Goal: Information Seeking & Learning: Learn about a topic

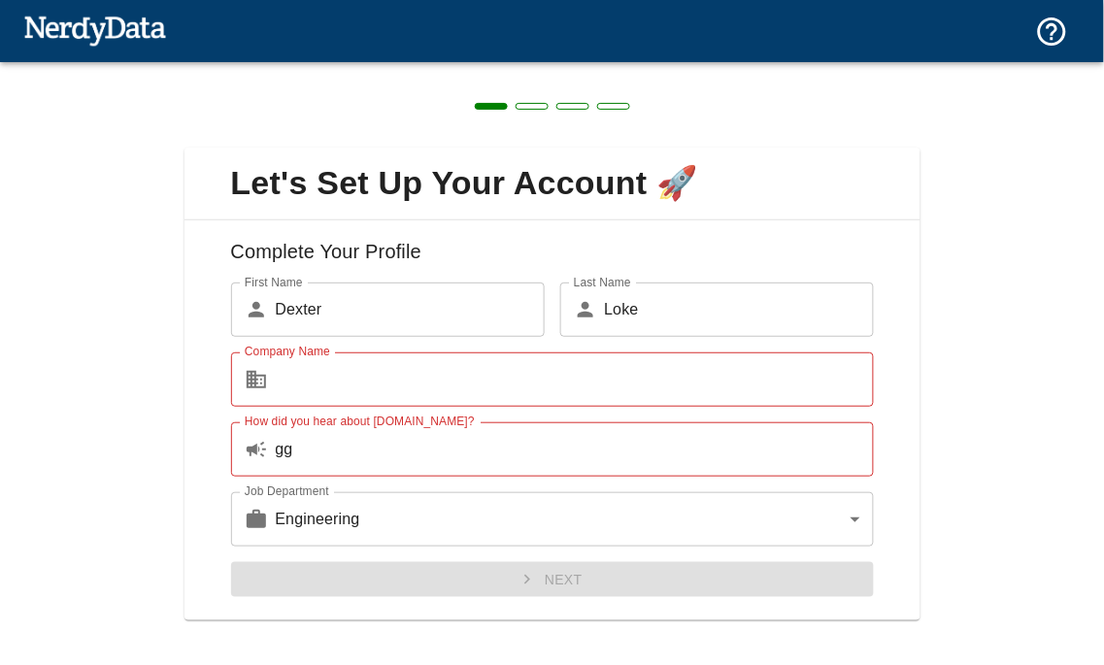
scroll to position [17, 0]
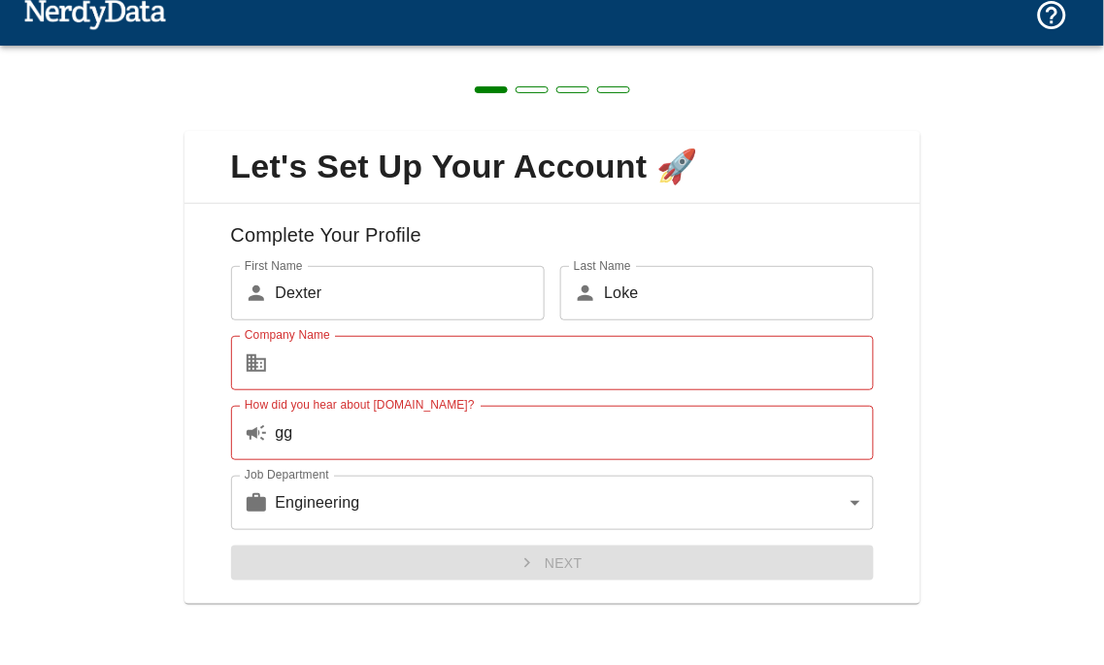
click at [390, 372] on input "Company Name" at bounding box center [575, 363] width 598 height 54
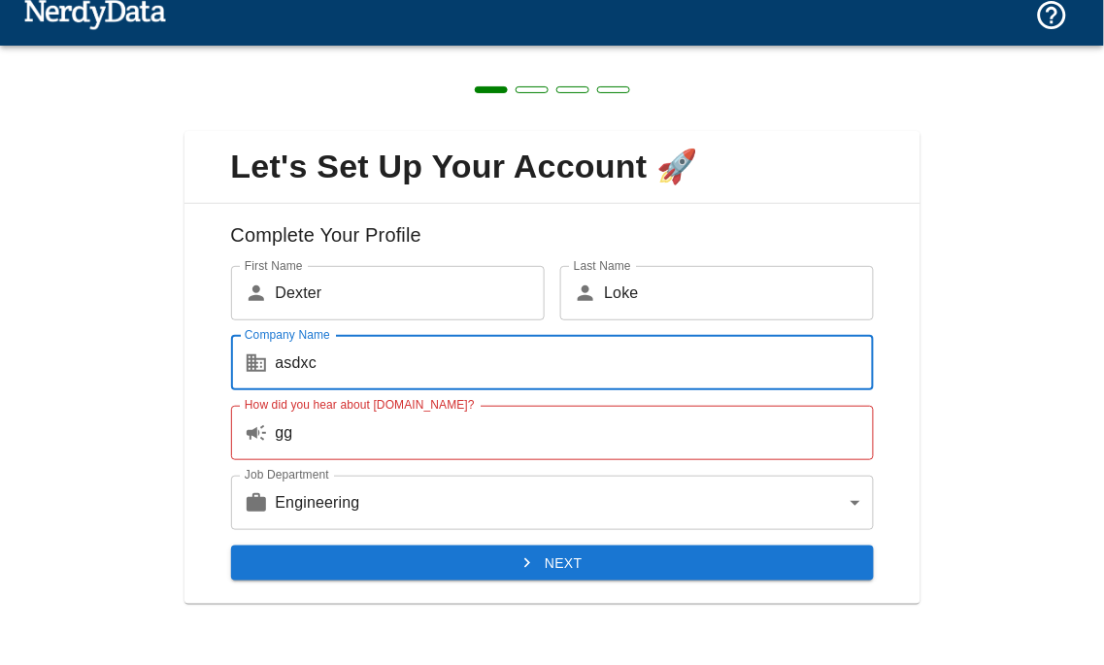
type input "asdxc"
click at [518, 564] on icon "submit" at bounding box center [527, 562] width 19 height 19
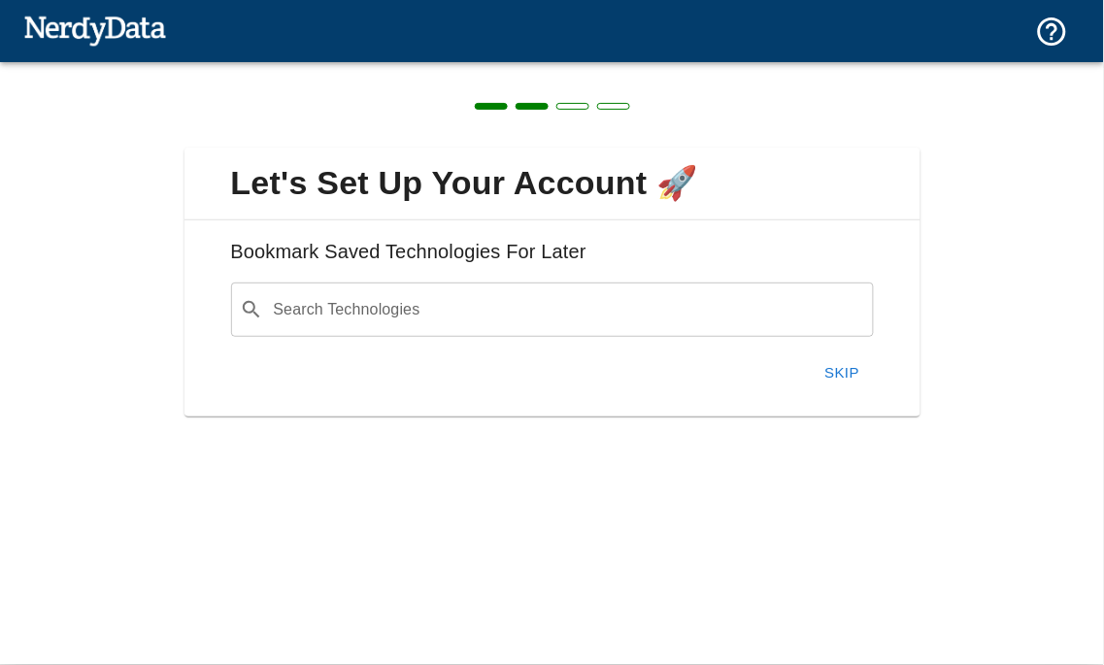
scroll to position [0, 0]
click at [847, 373] on button "Skip" at bounding box center [843, 372] width 62 height 41
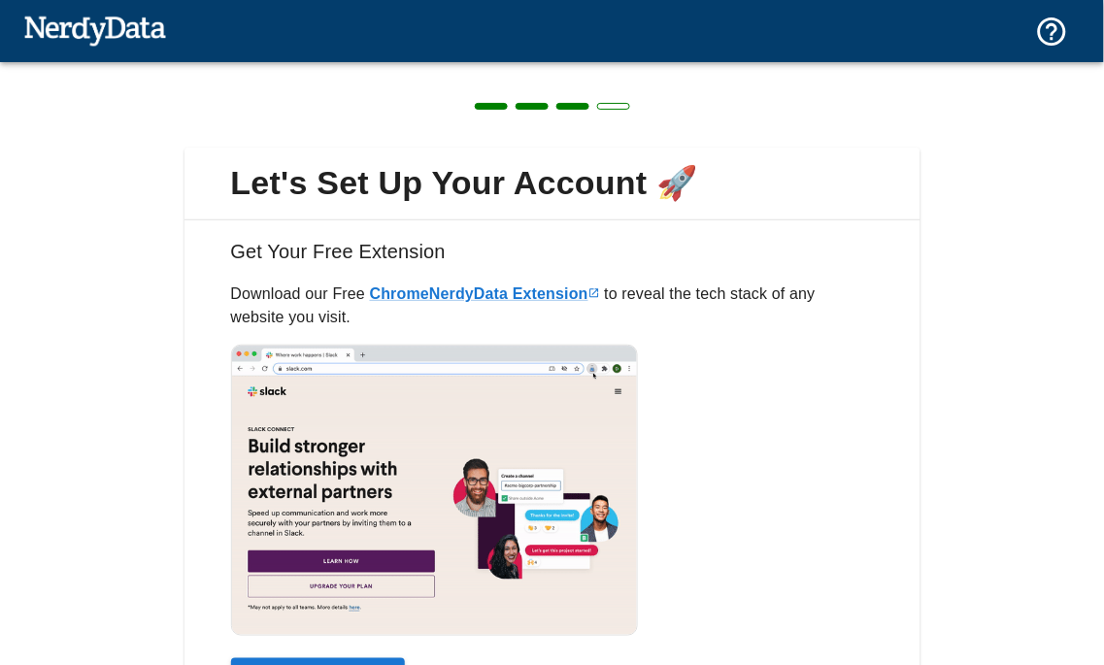
scroll to position [119, 0]
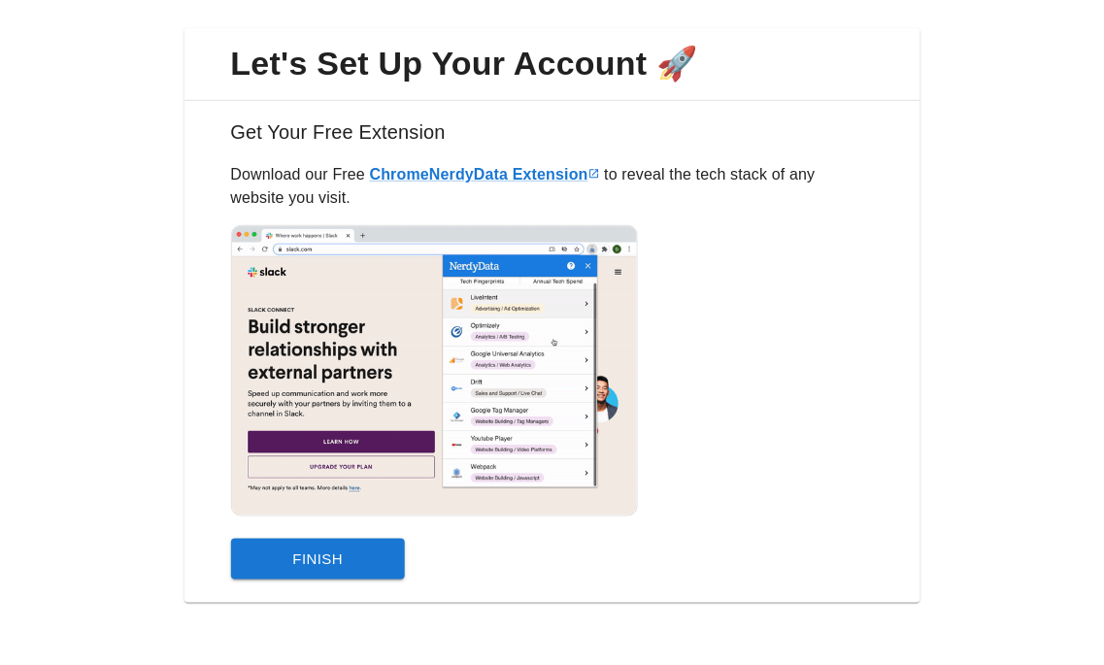
click at [357, 563] on button "Finish" at bounding box center [318, 559] width 175 height 41
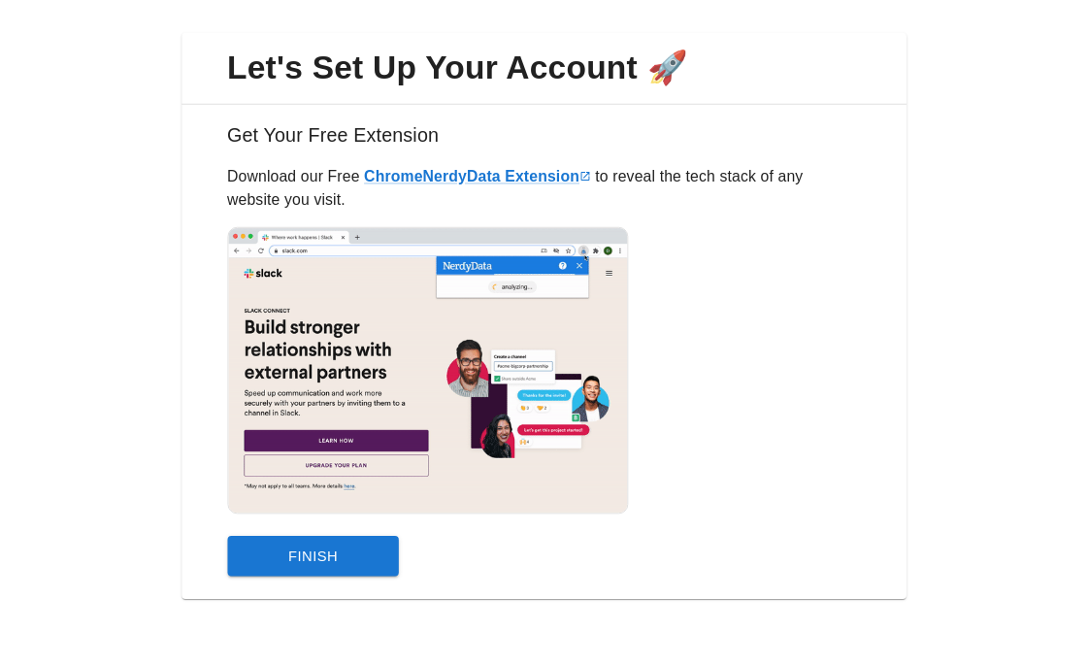
scroll to position [0, 0]
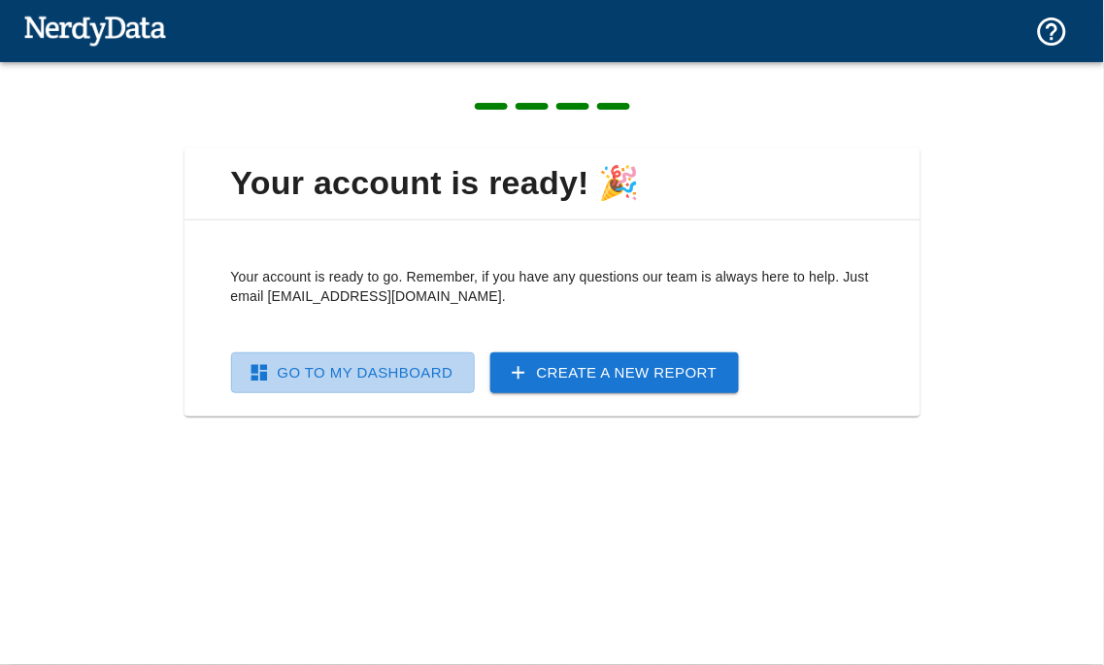
click at [418, 382] on link "Go To My Dashboard" at bounding box center [353, 372] width 244 height 41
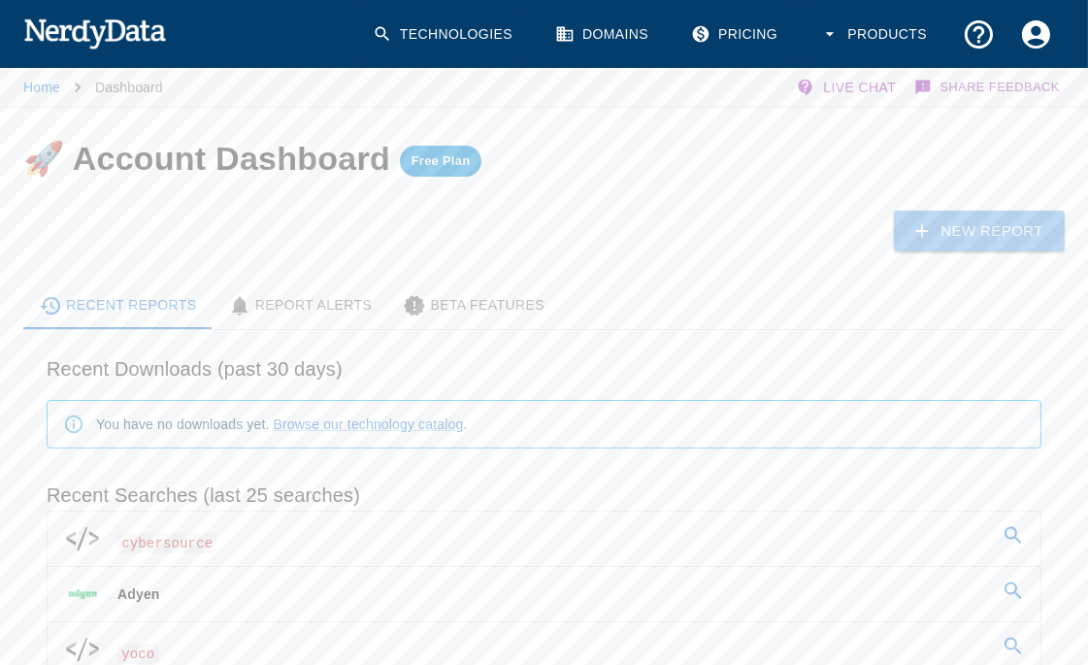
click at [930, 229] on icon at bounding box center [922, 230] width 21 height 21
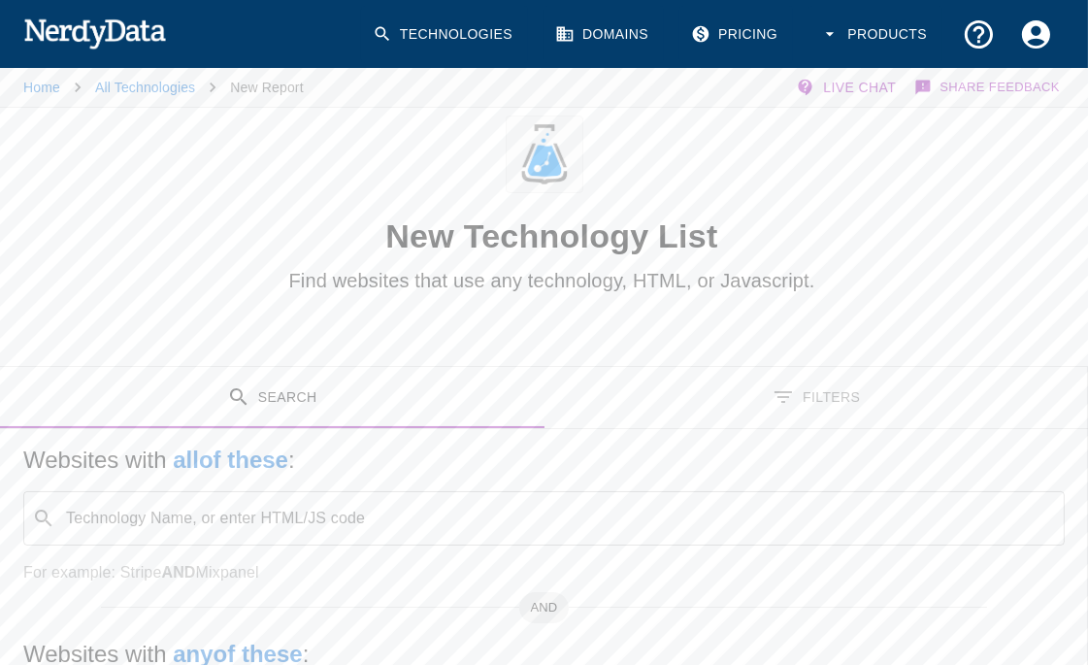
click at [282, 539] on div "​ Technology Name, or enter HTML/JS code" at bounding box center [544, 518] width 1042 height 54
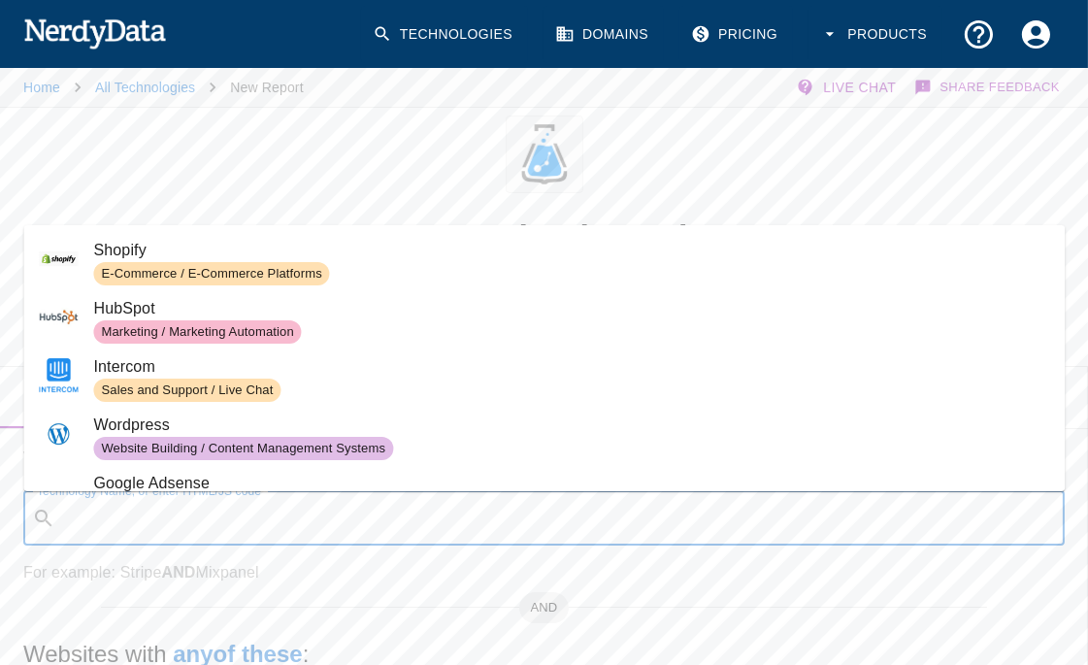
click at [280, 529] on input "Technology Name, or enter HTML/JS code" at bounding box center [559, 518] width 993 height 37
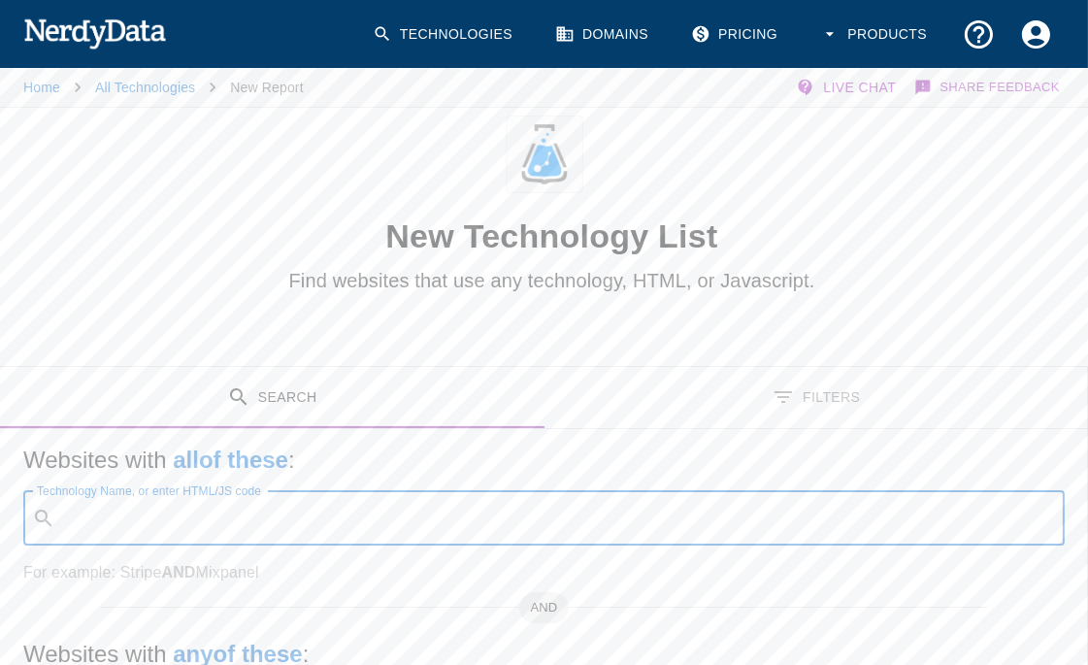
click at [280, 529] on input "Technology Name, or enter HTML/JS code" at bounding box center [559, 518] width 993 height 37
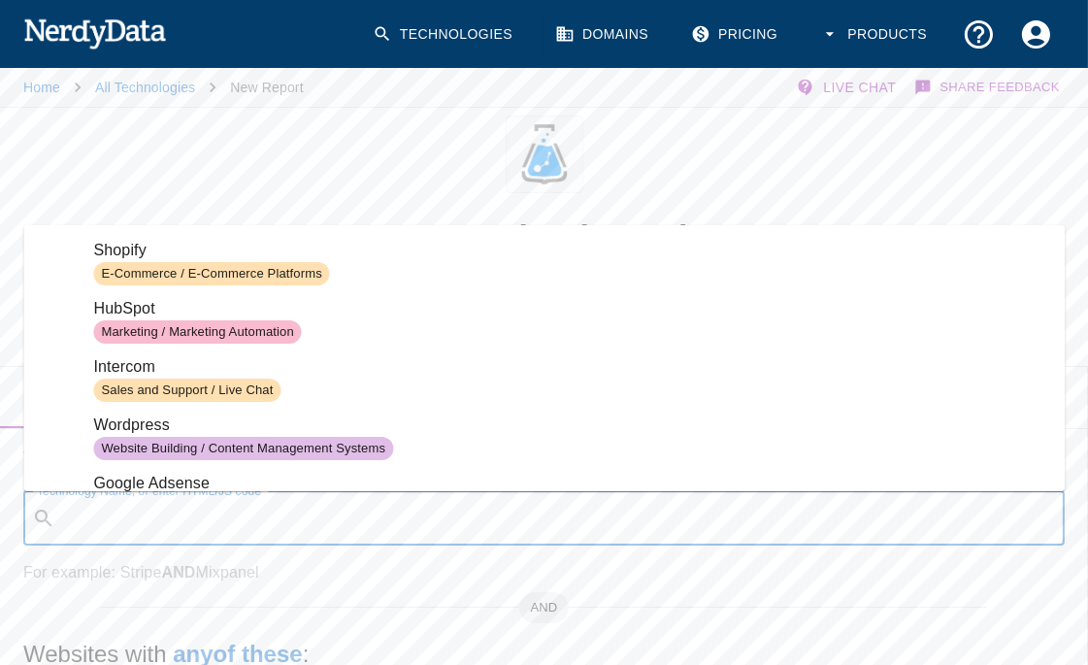
click at [280, 529] on input "Technology Name, or enter HTML/JS code" at bounding box center [559, 518] width 993 height 37
paste input "[DOMAIN_NAME][URL]"
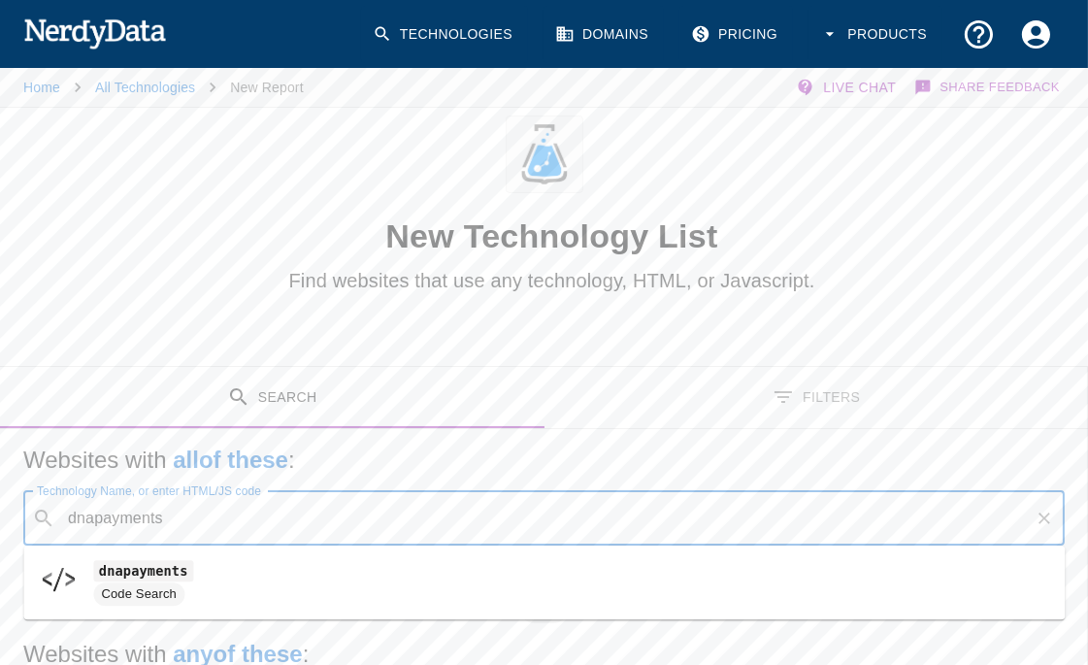
click at [158, 583] on div "Code Search" at bounding box center [138, 594] width 91 height 23
type input "dnapayments"
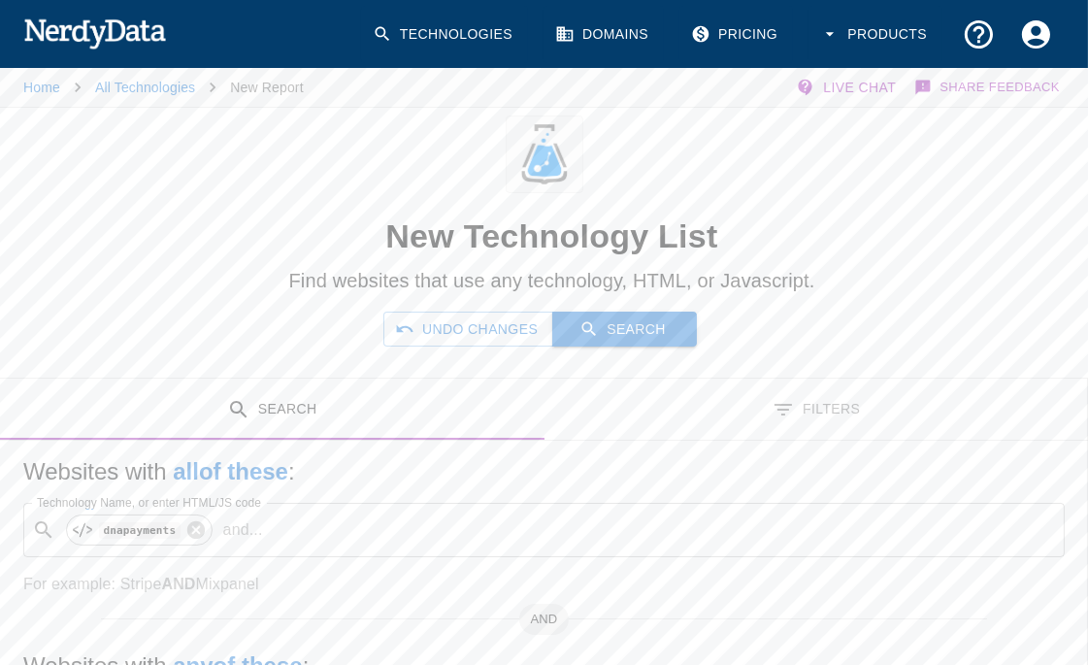
click at [616, 327] on button "Search" at bounding box center [624, 330] width 145 height 36
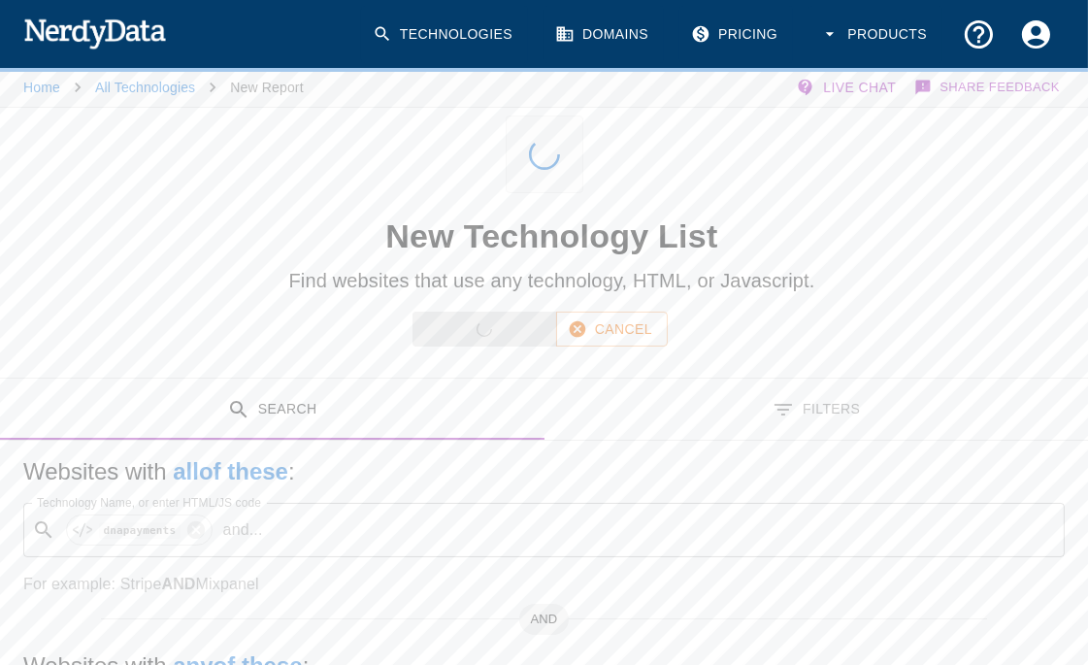
scroll to position [216, 0]
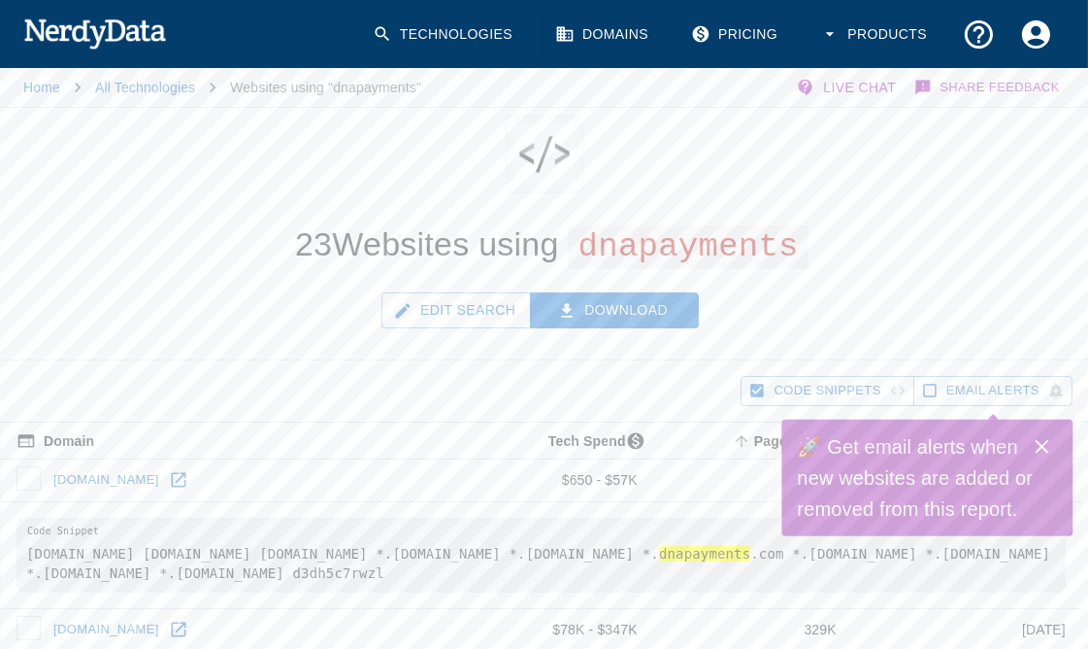
scroll to position [108, 0]
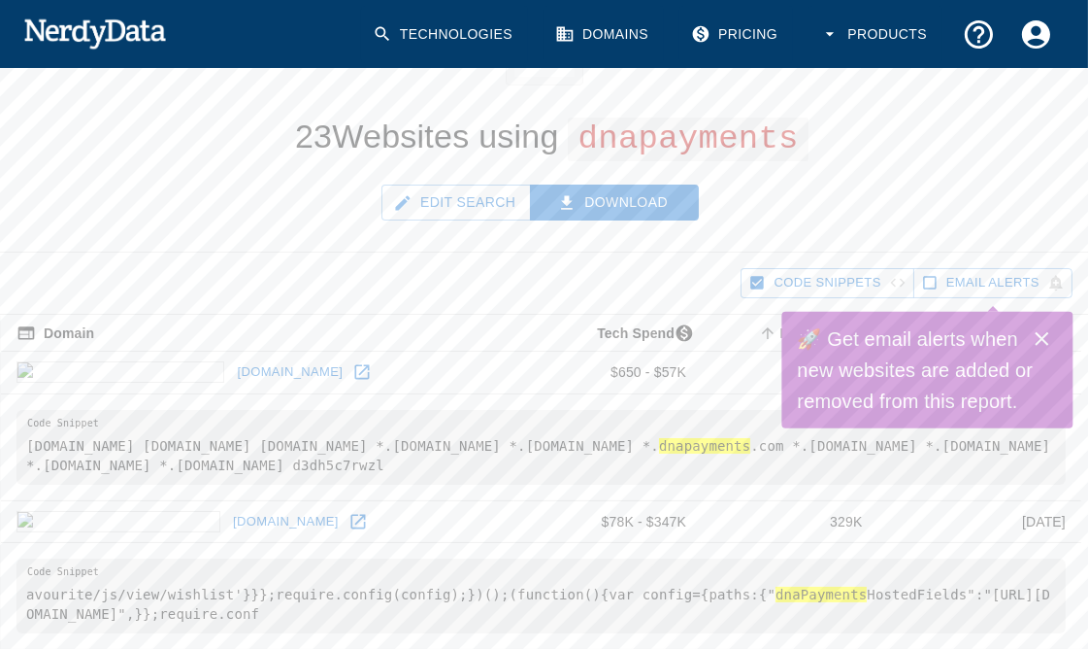
click at [352, 374] on icon at bounding box center [361, 371] width 19 height 19
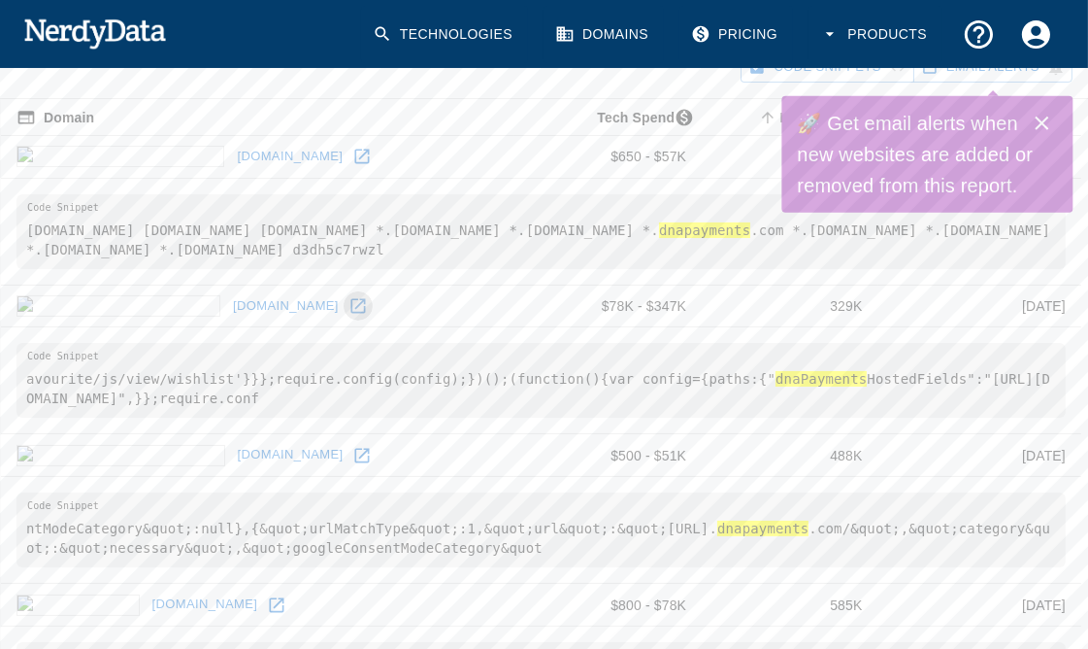
click at [349, 304] on icon at bounding box center [358, 305] width 19 height 19
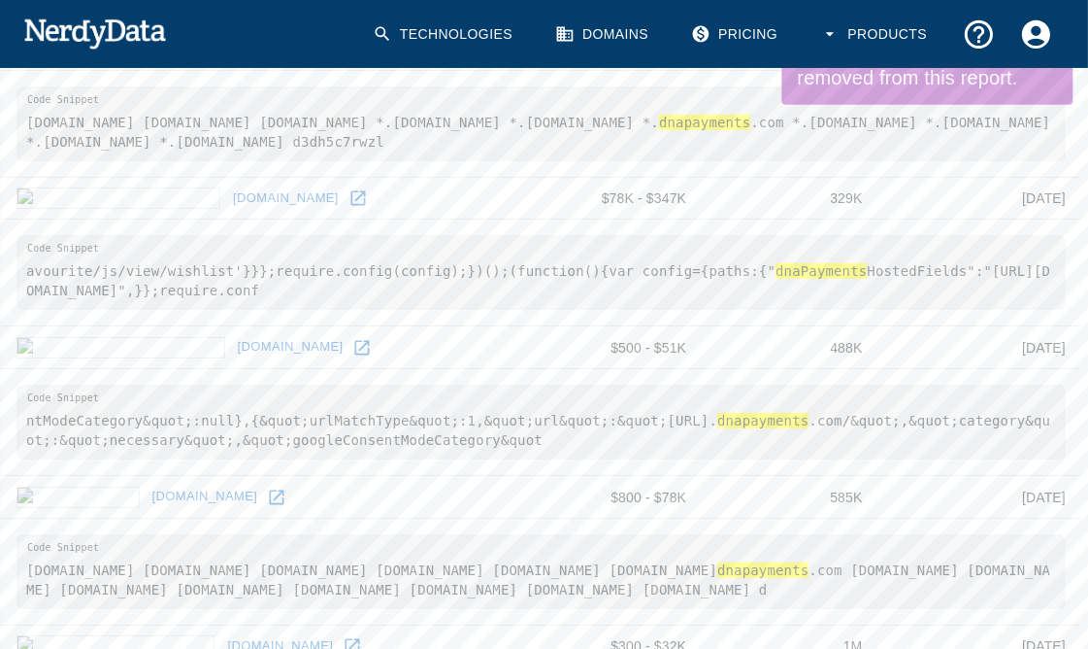
scroll to position [539, 0]
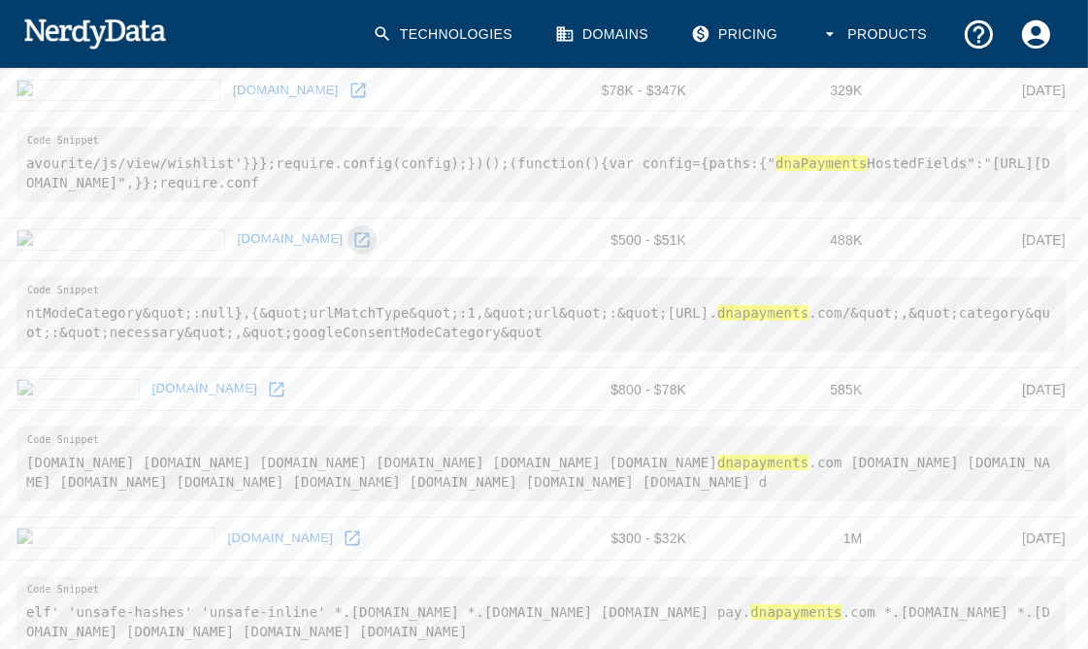
click at [352, 236] on icon at bounding box center [361, 239] width 19 height 19
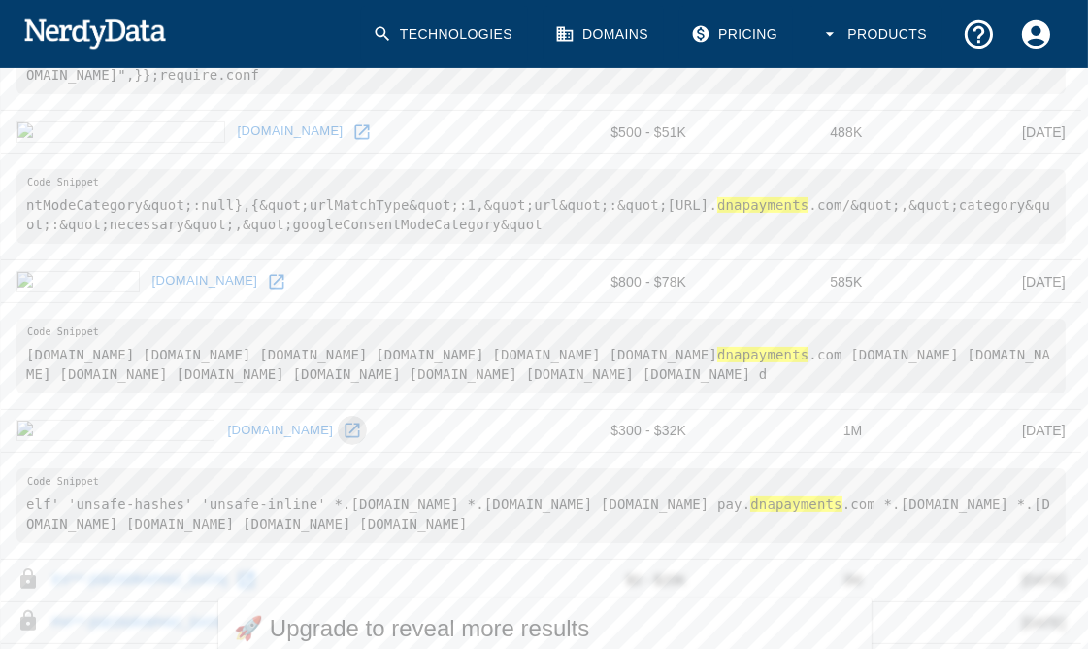
click at [346, 425] on icon at bounding box center [353, 430] width 15 height 15
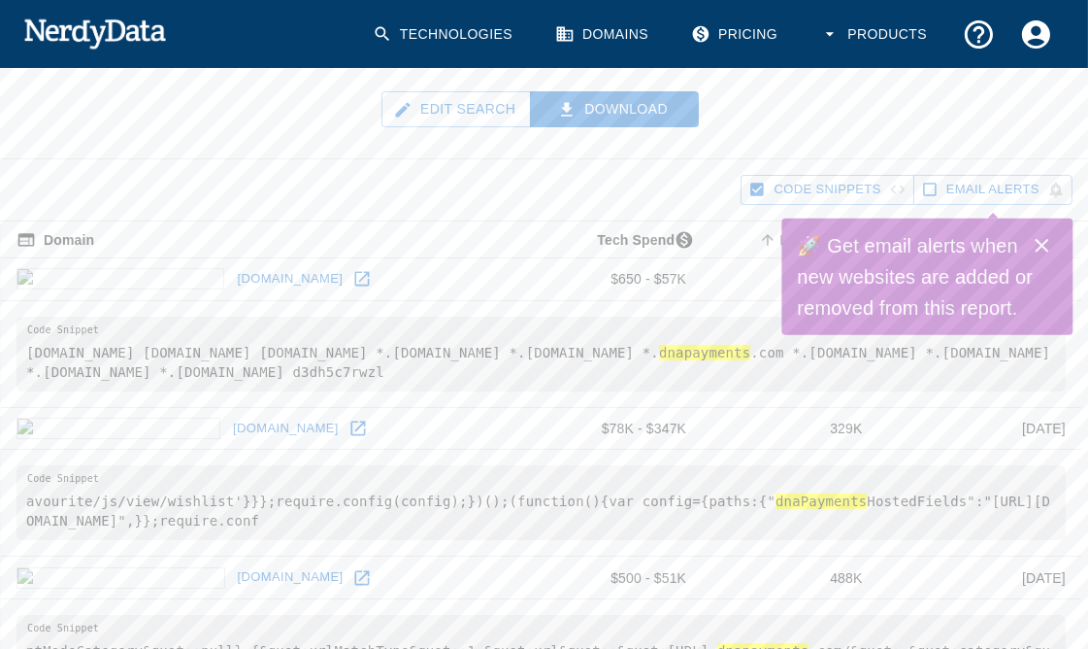
scroll to position [0, 0]
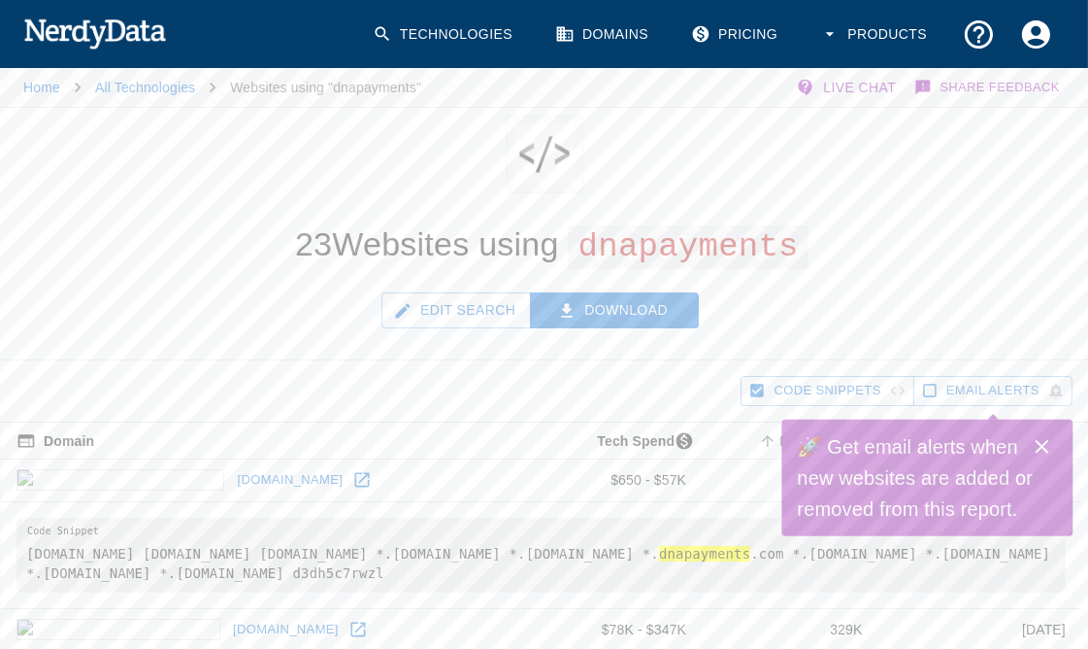
click at [469, 309] on button "Edit Search" at bounding box center [457, 310] width 150 height 36
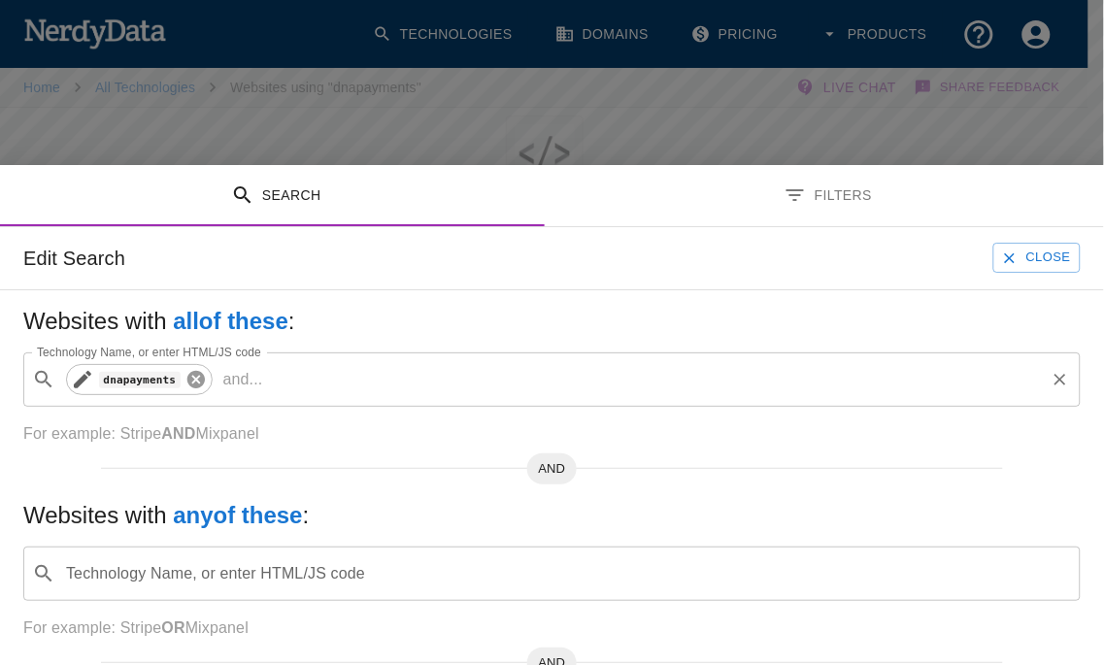
click at [195, 384] on icon at bounding box center [194, 379] width 17 height 17
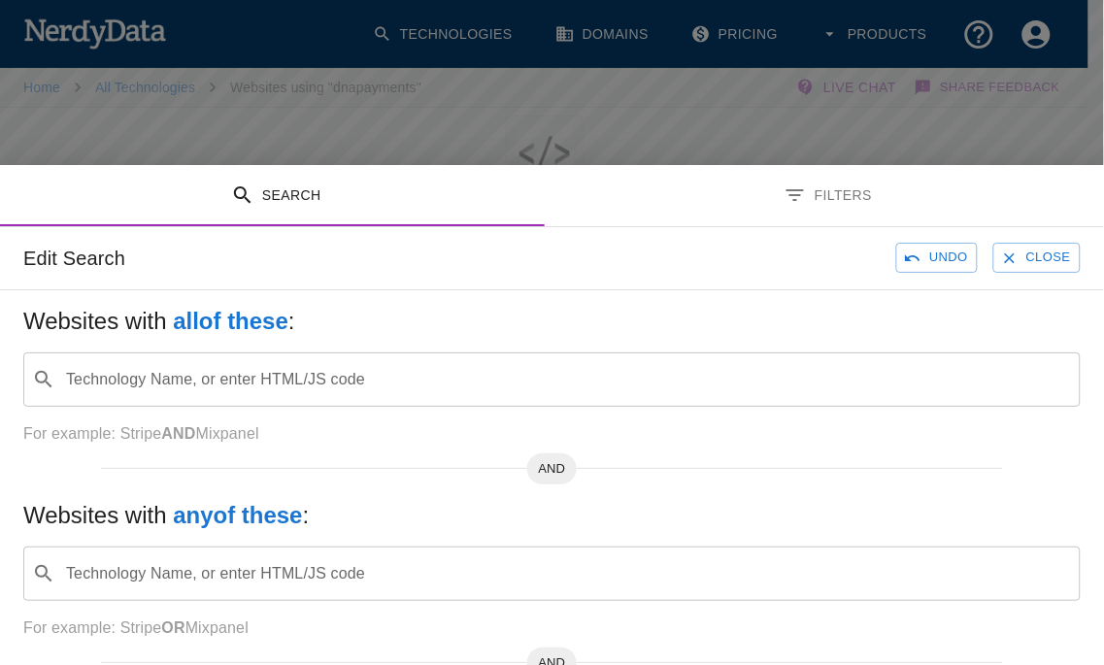
click at [295, 367] on div "Technology Name, or enter HTML/JS code ​ Technology Name, or enter HTML/JS code" at bounding box center [551, 379] width 1057 height 54
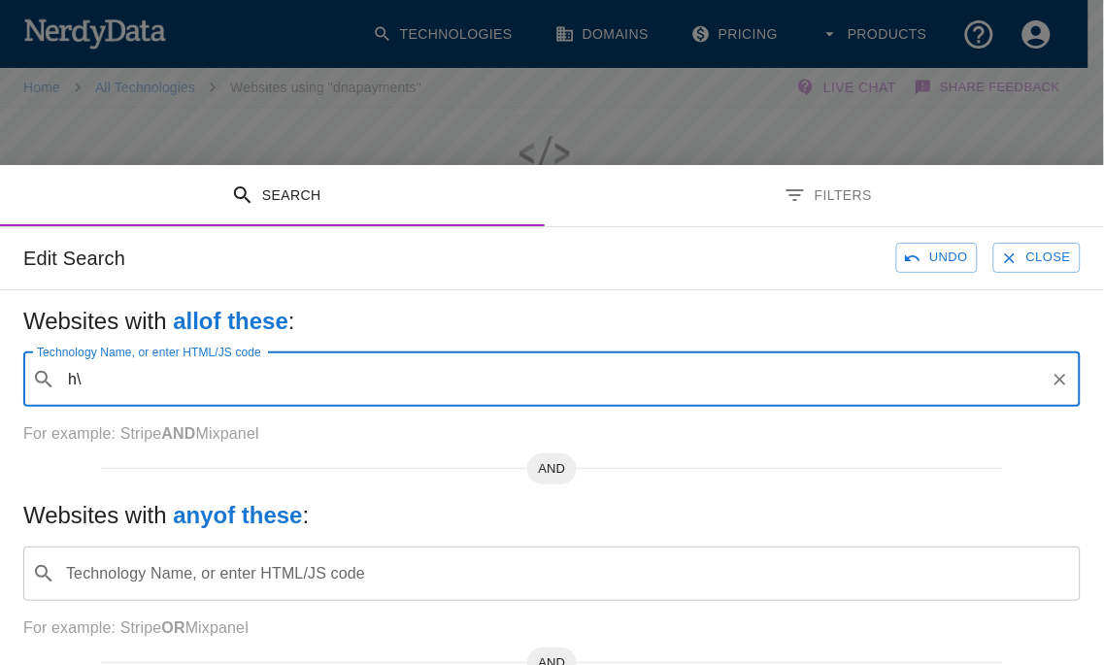
type input "h"
click at [241, 395] on input "Technology Name, or enter HTML/JS code" at bounding box center [567, 379] width 1009 height 37
type input "thredd"
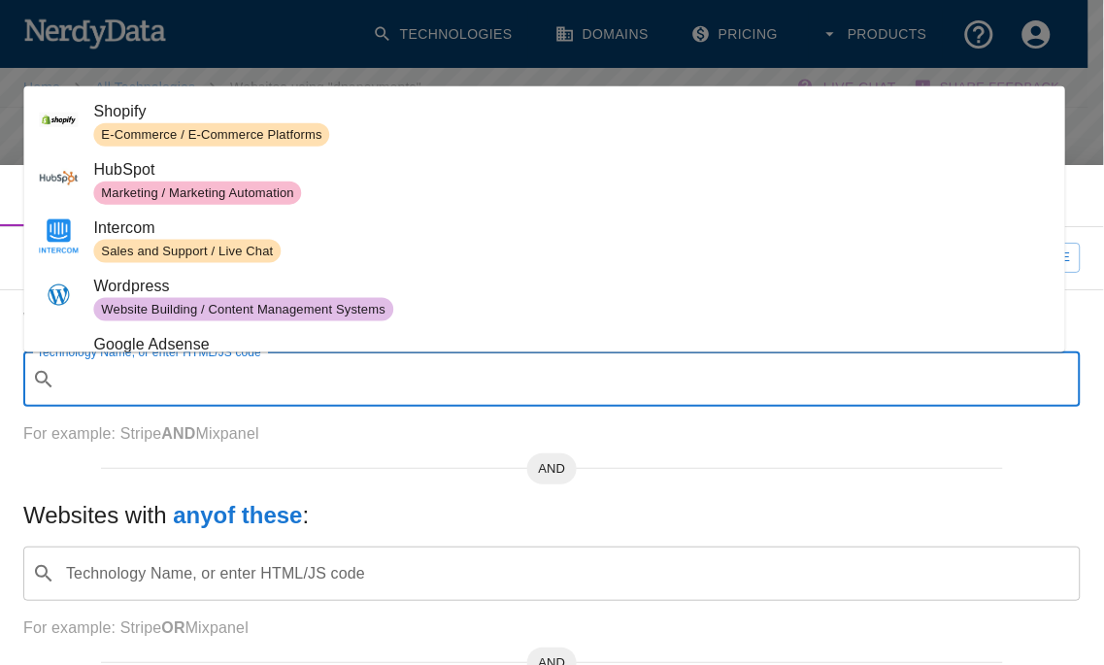
click at [241, 393] on input "Technology Name, or enter HTML/JS code" at bounding box center [567, 379] width 1009 height 37
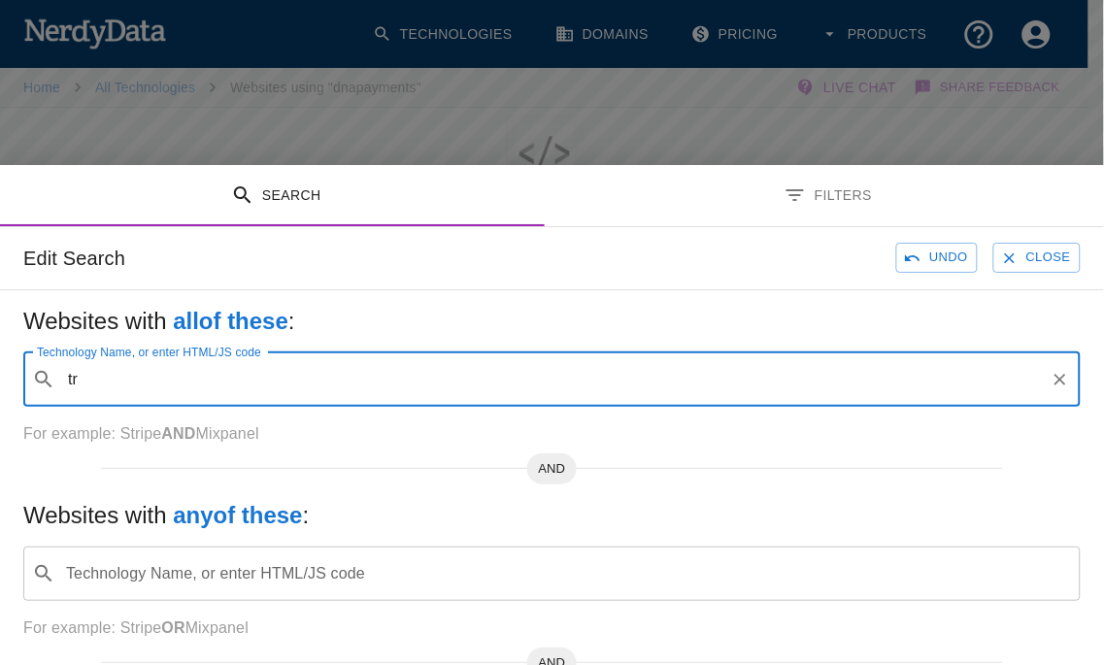
type input "t"
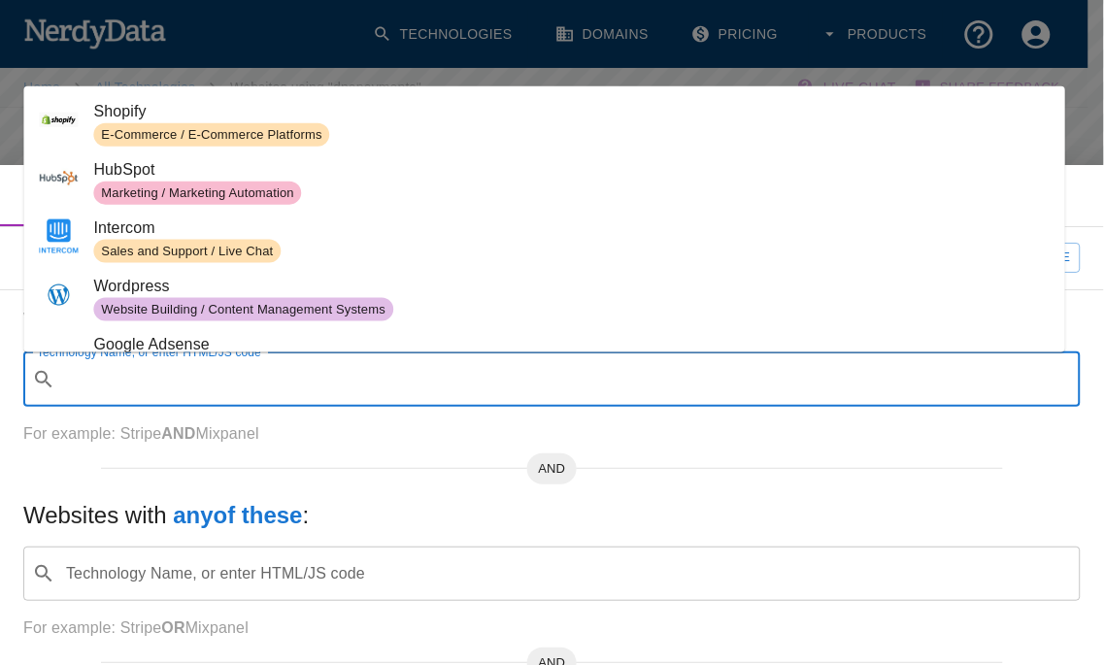
click at [241, 393] on input "Technology Name, or enter HTML/JS code" at bounding box center [567, 379] width 1009 height 37
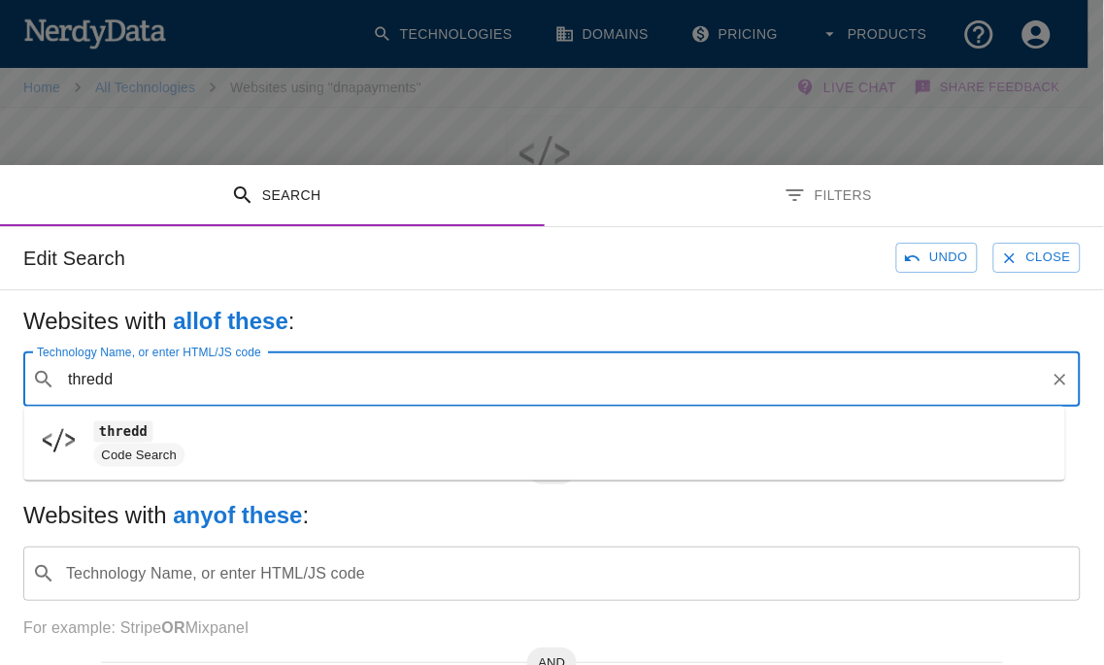
click at [192, 428] on span "thredd" at bounding box center [571, 431] width 956 height 23
type input "thredd"
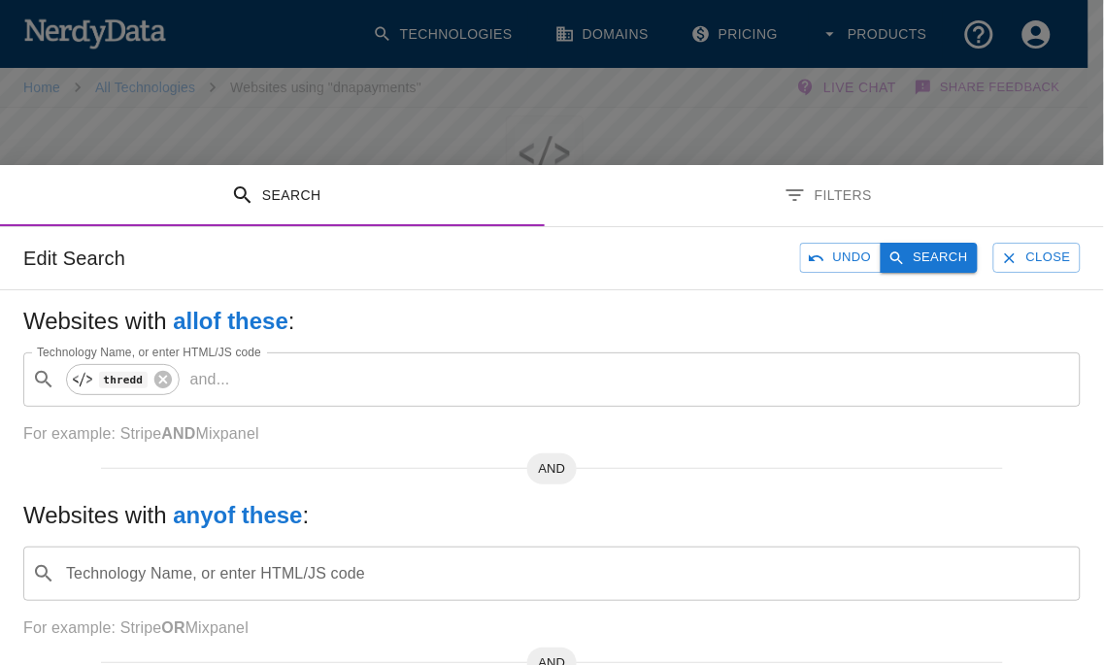
click at [889, 249] on button "Search" at bounding box center [929, 258] width 97 height 30
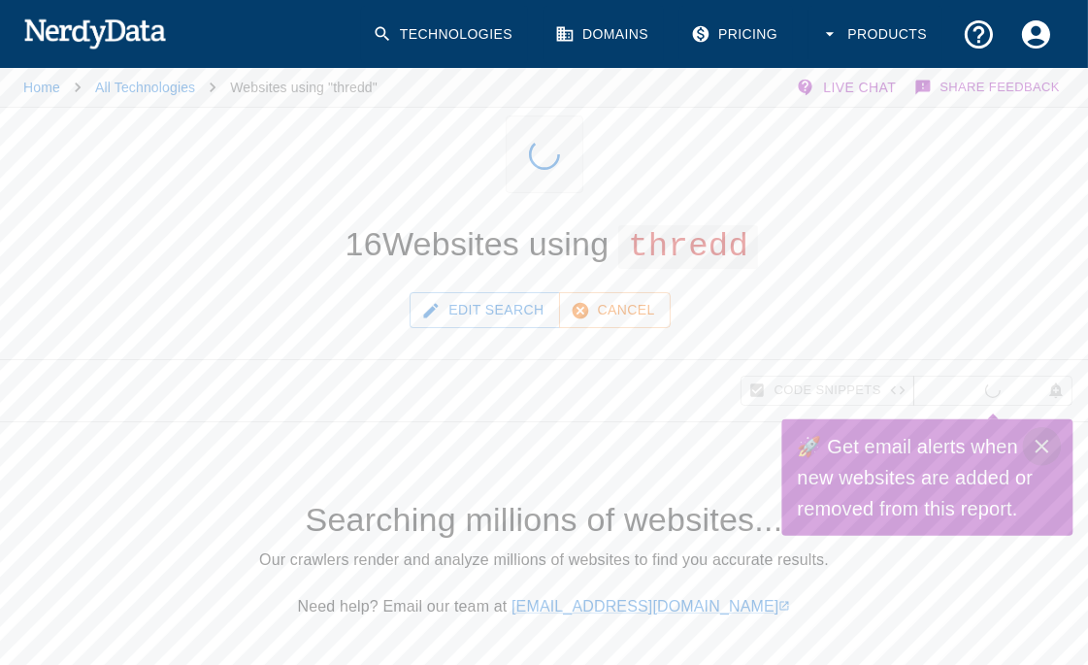
click at [1046, 442] on icon "Close" at bounding box center [1042, 447] width 14 height 14
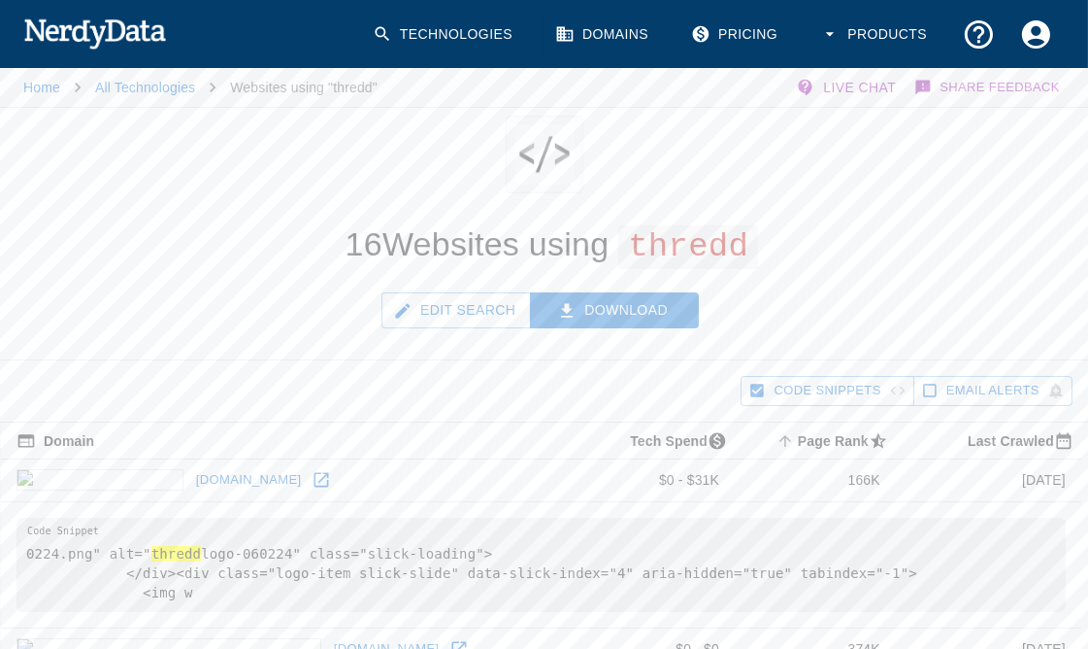
click at [489, 307] on button "Edit Search" at bounding box center [457, 310] width 150 height 36
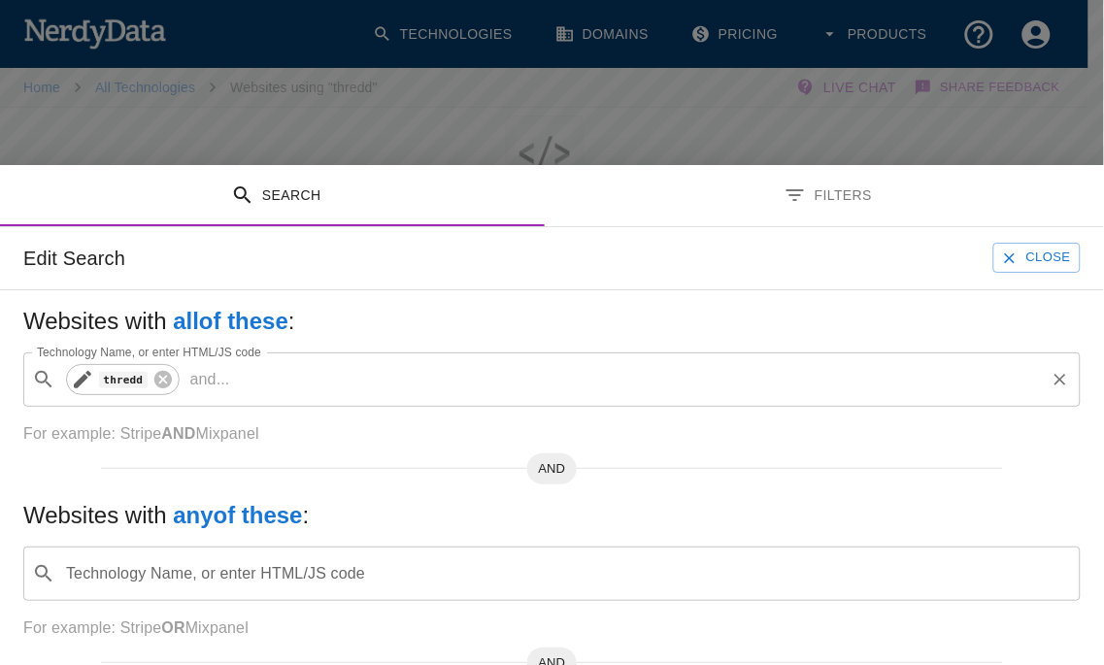
click at [156, 372] on icon at bounding box center [162, 379] width 21 height 21
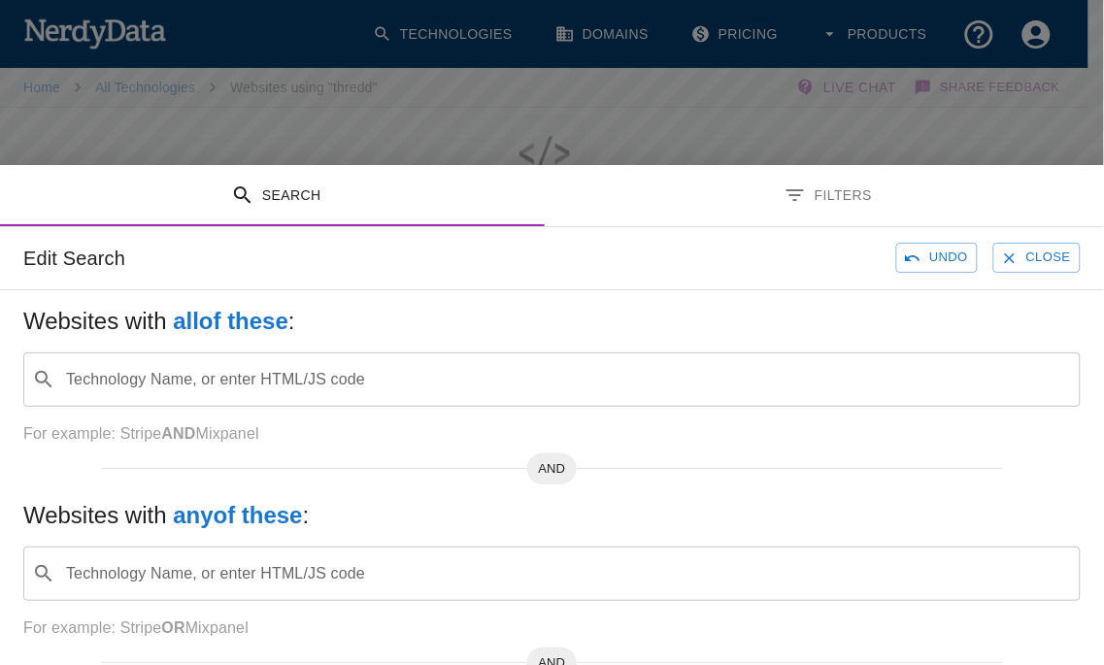
click at [168, 389] on input "Technology Name, or enter HTML/JS code" at bounding box center [567, 379] width 1009 height 37
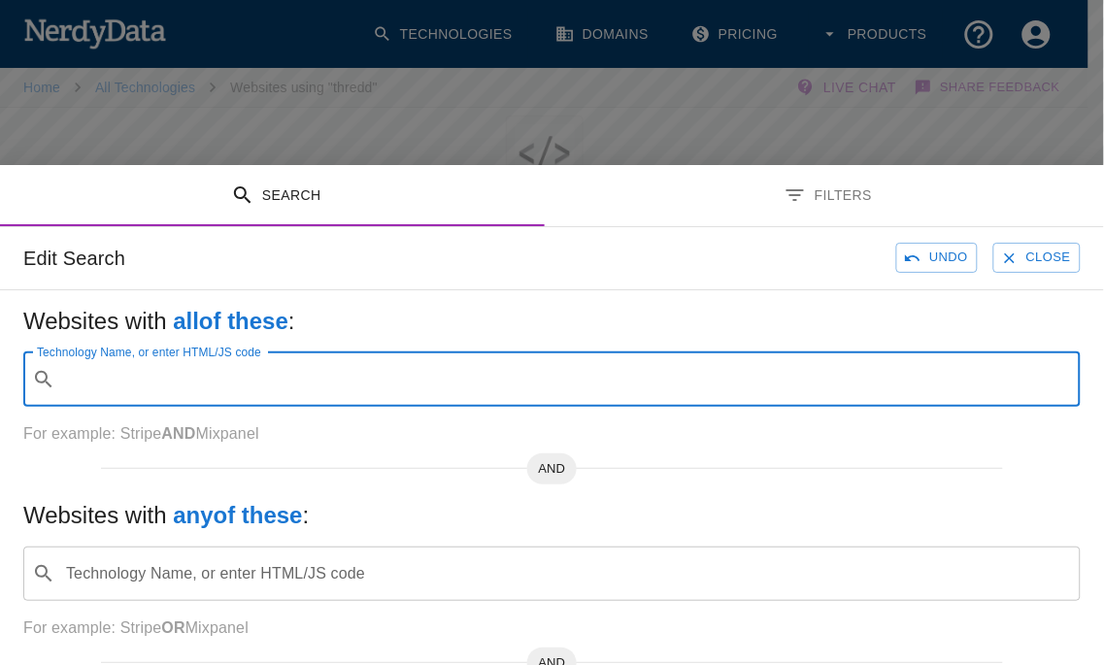
click at [168, 389] on input "Technology Name, or enter HTML/JS code" at bounding box center [567, 379] width 1009 height 37
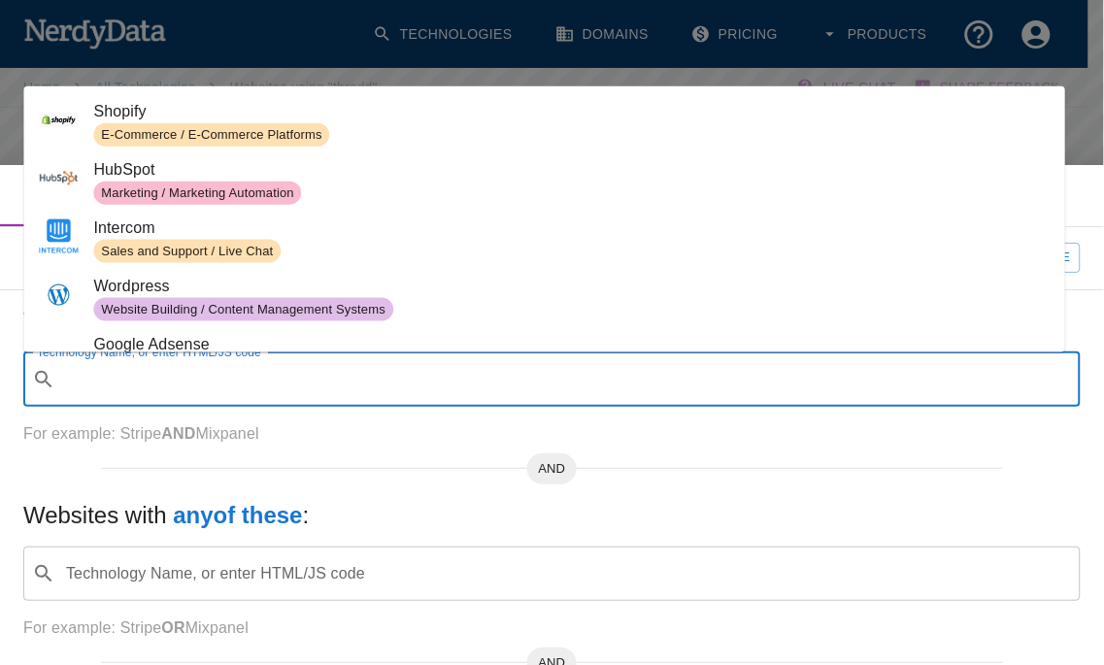
click at [167, 383] on input "Technology Name, or enter HTML/JS code" at bounding box center [567, 379] width 1009 height 37
paste input "[DOMAIN_NAME]"
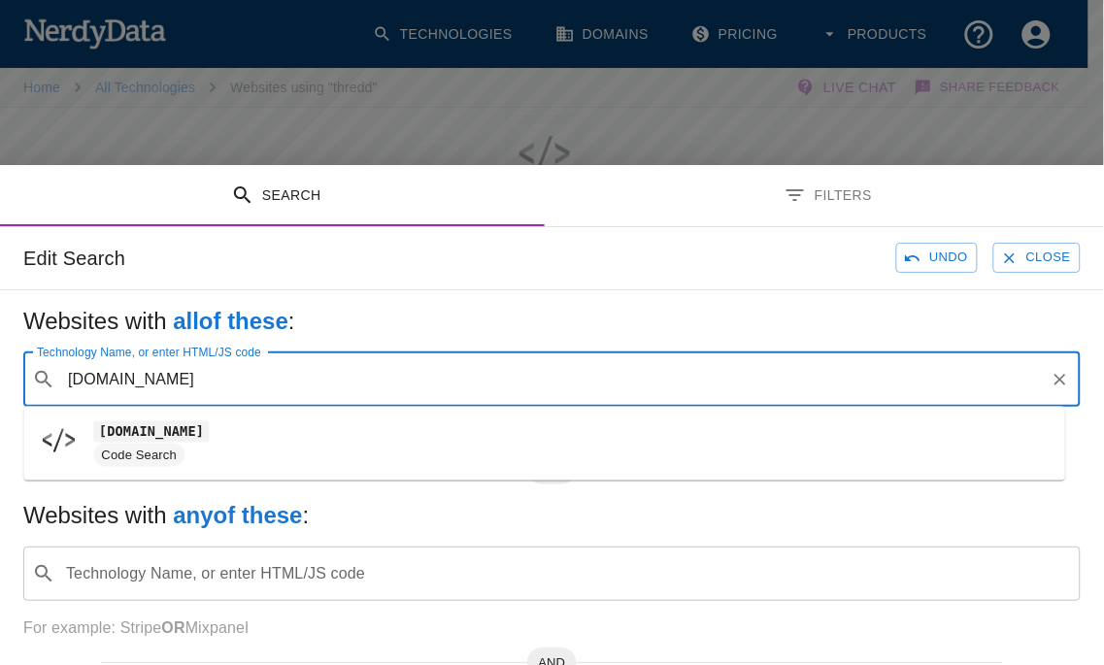
click at [243, 374] on input "[DOMAIN_NAME]" at bounding box center [553, 379] width 980 height 37
type input "centralpay"
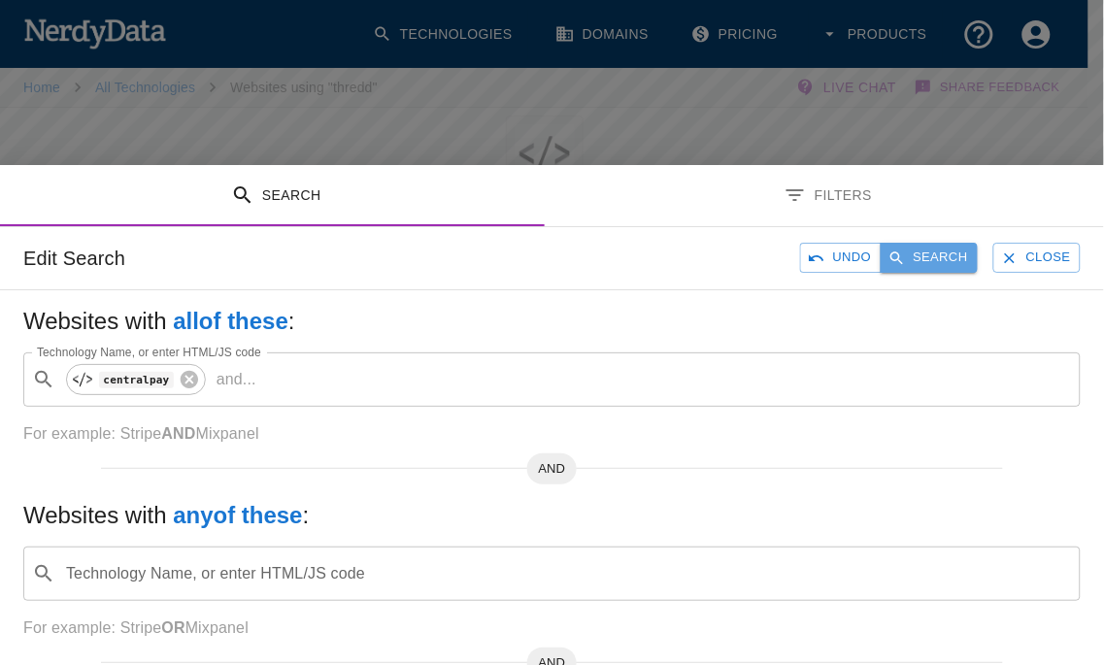
click at [891, 257] on button "Search" at bounding box center [929, 258] width 97 height 30
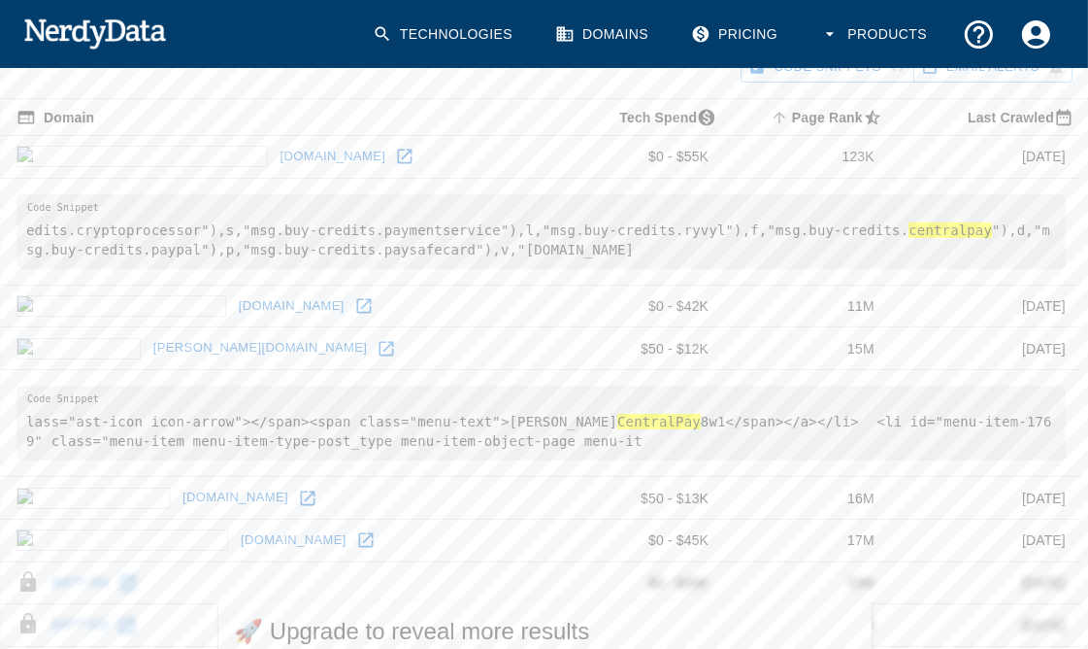
scroll to position [539, 0]
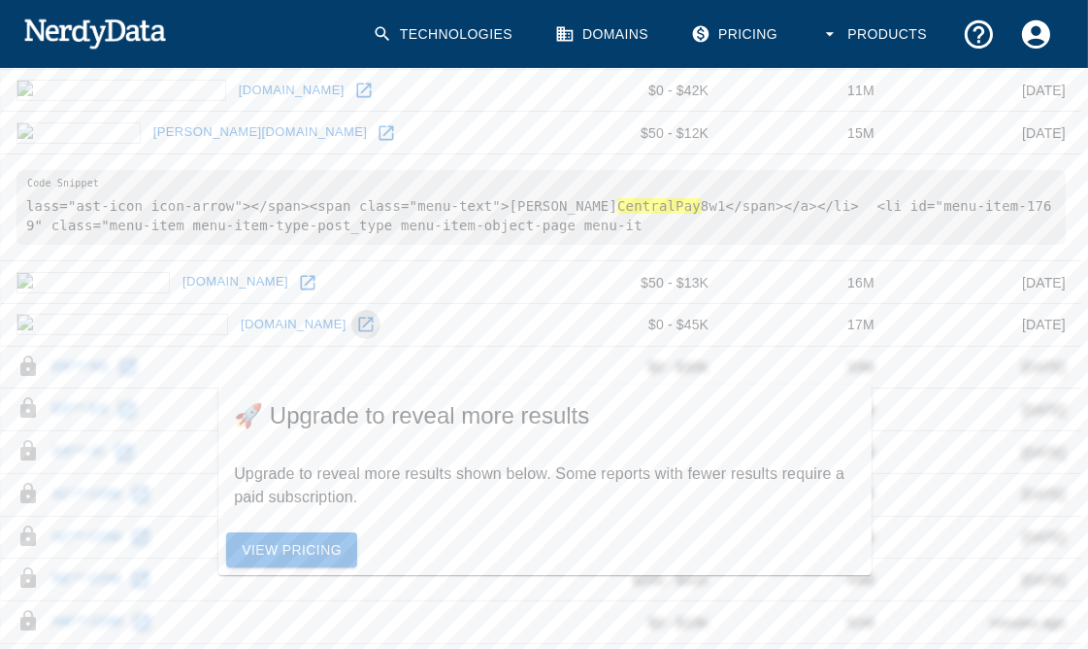
click at [356, 328] on icon at bounding box center [365, 324] width 19 height 19
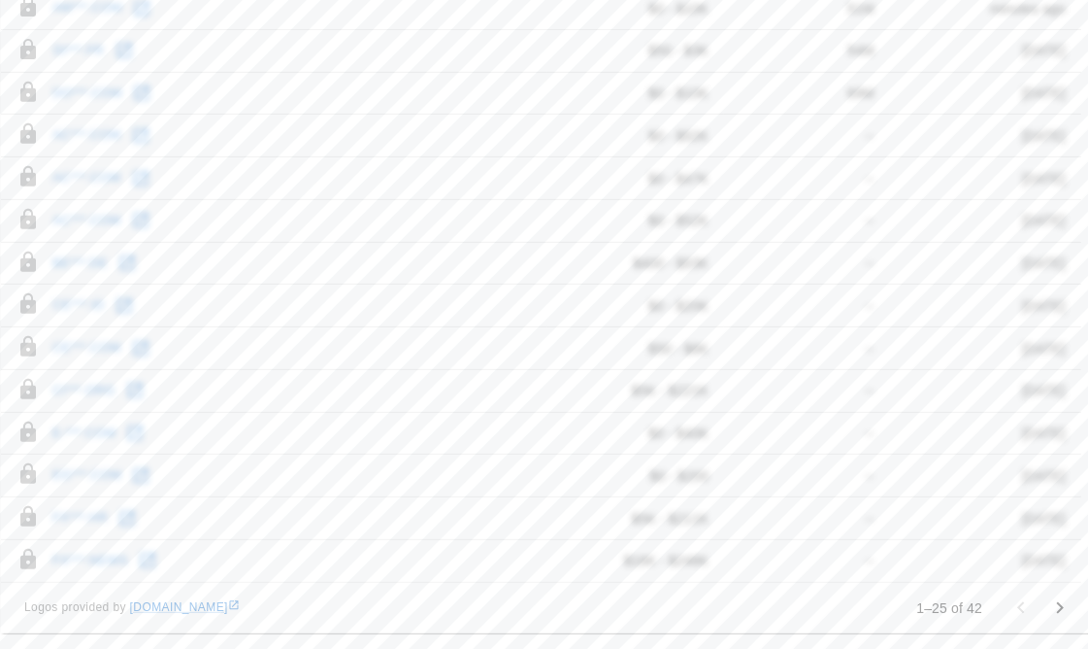
scroll to position [614, 0]
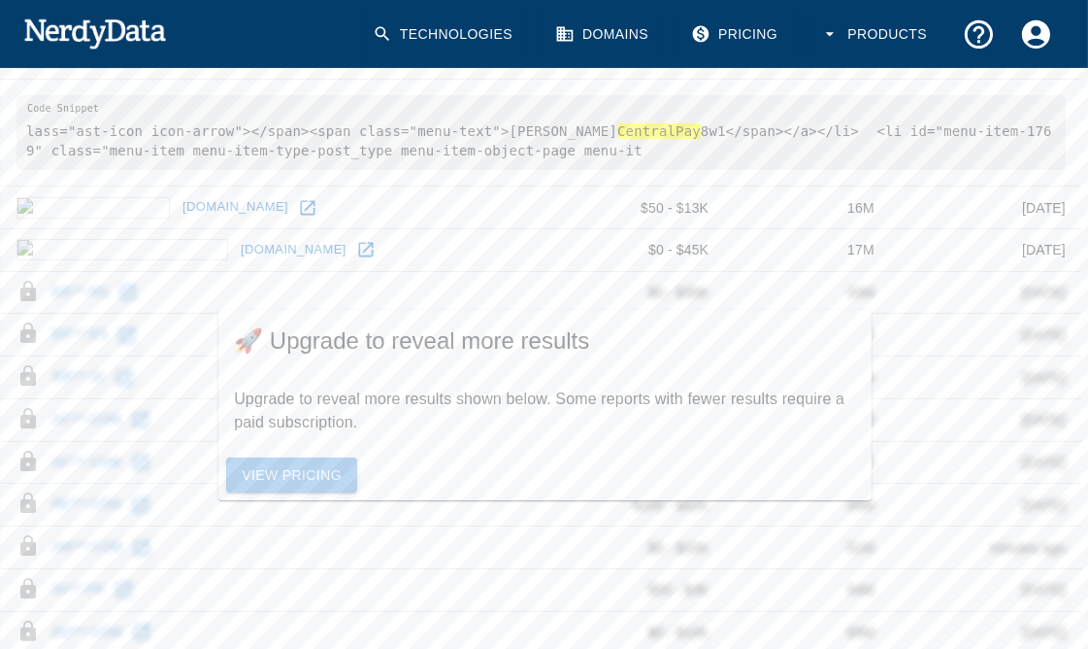
click at [298, 487] on link "View Pricing" at bounding box center [291, 475] width 131 height 36
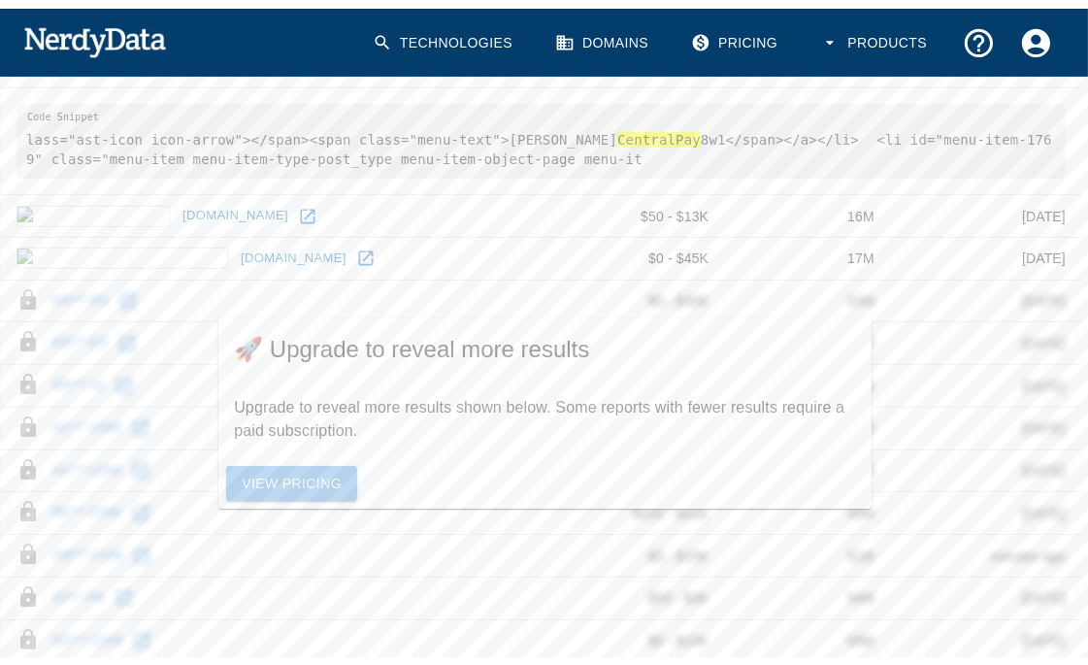
scroll to position [438, 0]
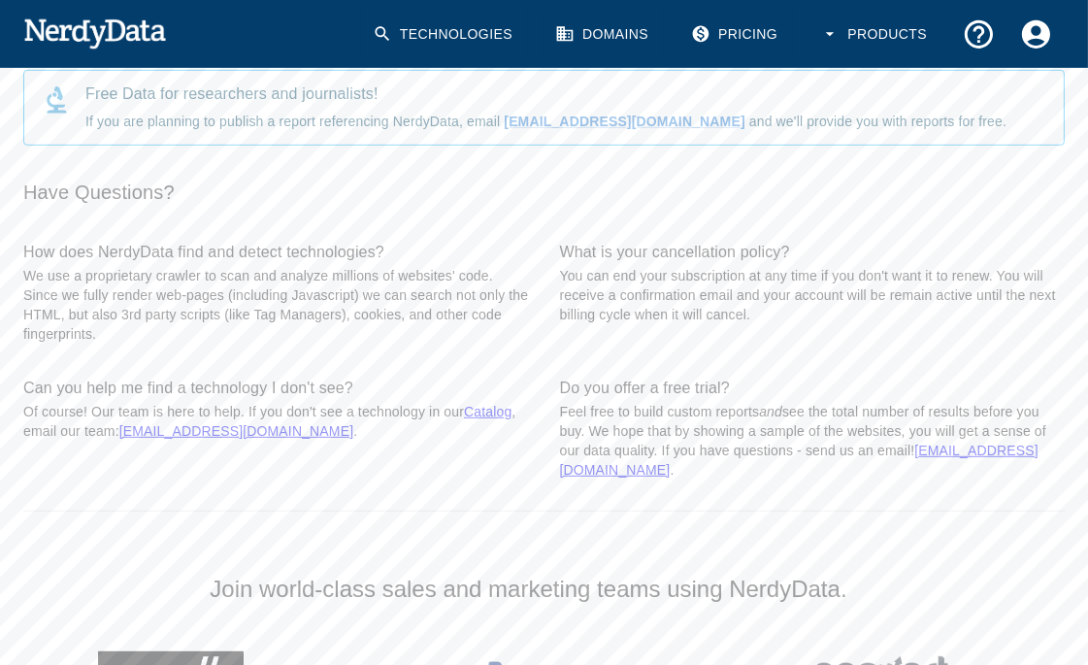
scroll to position [1942, 0]
